Goal: Navigation & Orientation: Find specific page/section

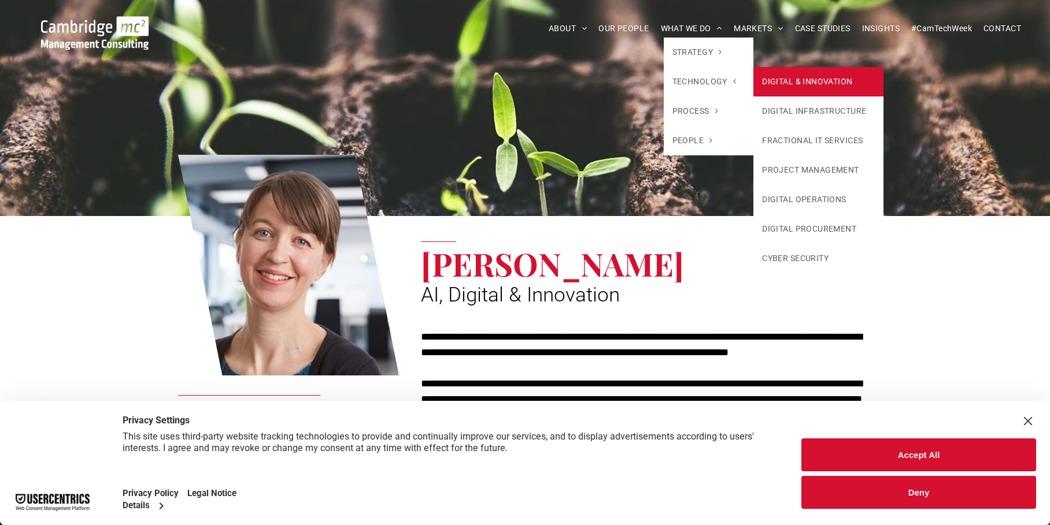
click at [807, 86] on link "DIGITAL & INNOVATION" at bounding box center [818, 81] width 130 height 29
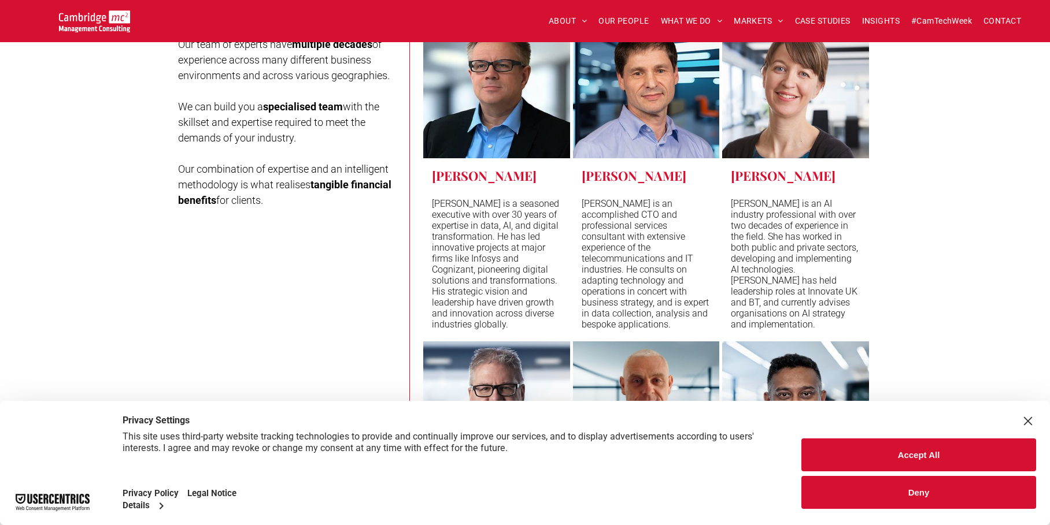
scroll to position [4566, 0]
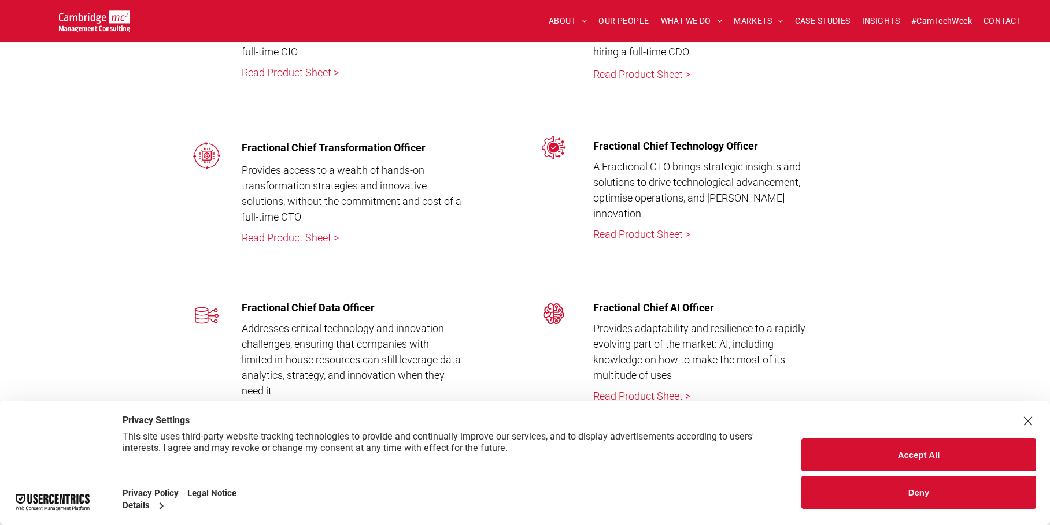
scroll to position [3295, 0]
